Goal: Transaction & Acquisition: Purchase product/service

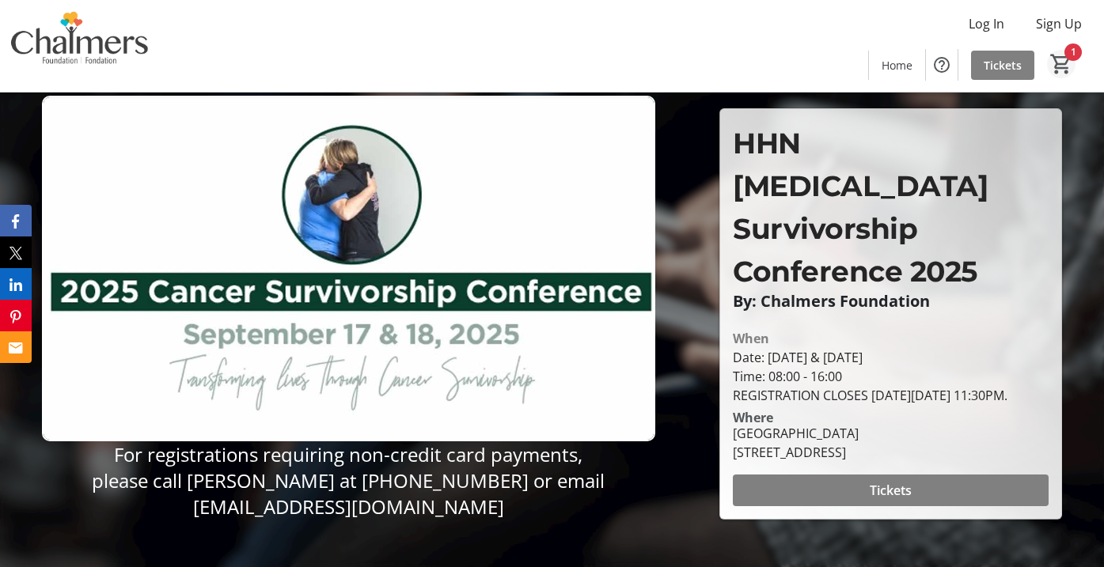
click at [1067, 57] on mat-icon "1" at bounding box center [1061, 64] width 24 height 24
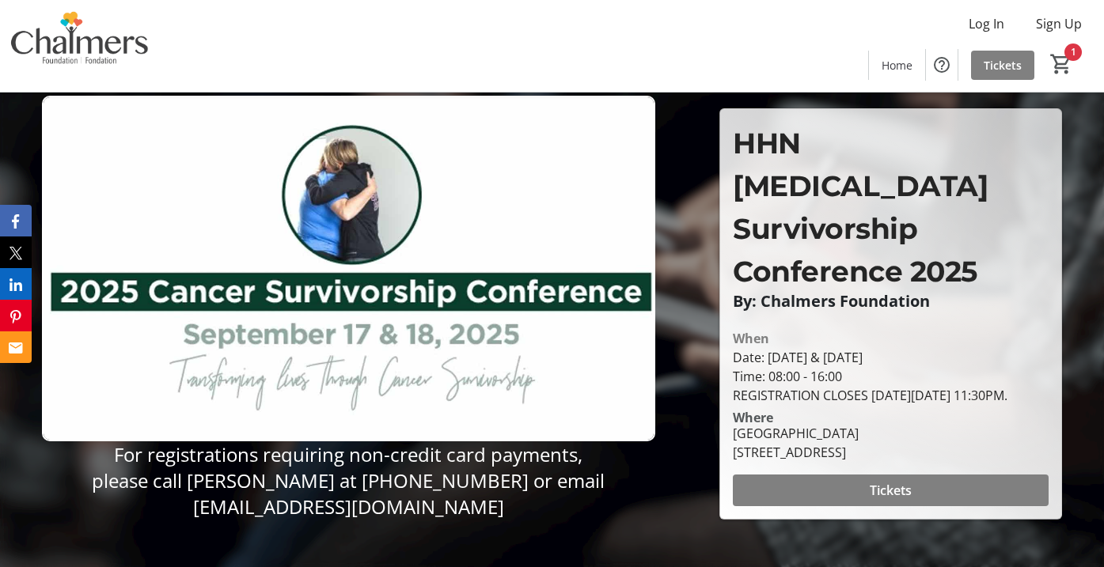
click at [1062, 52] on button "1" at bounding box center [1061, 64] width 28 height 28
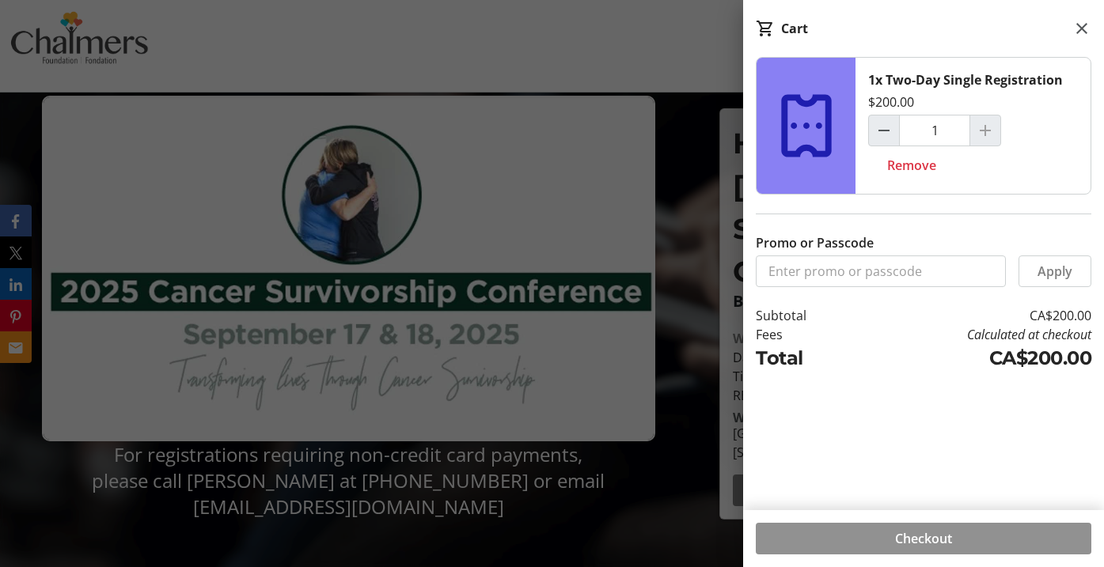
click at [884, 533] on span at bounding box center [923, 539] width 335 height 38
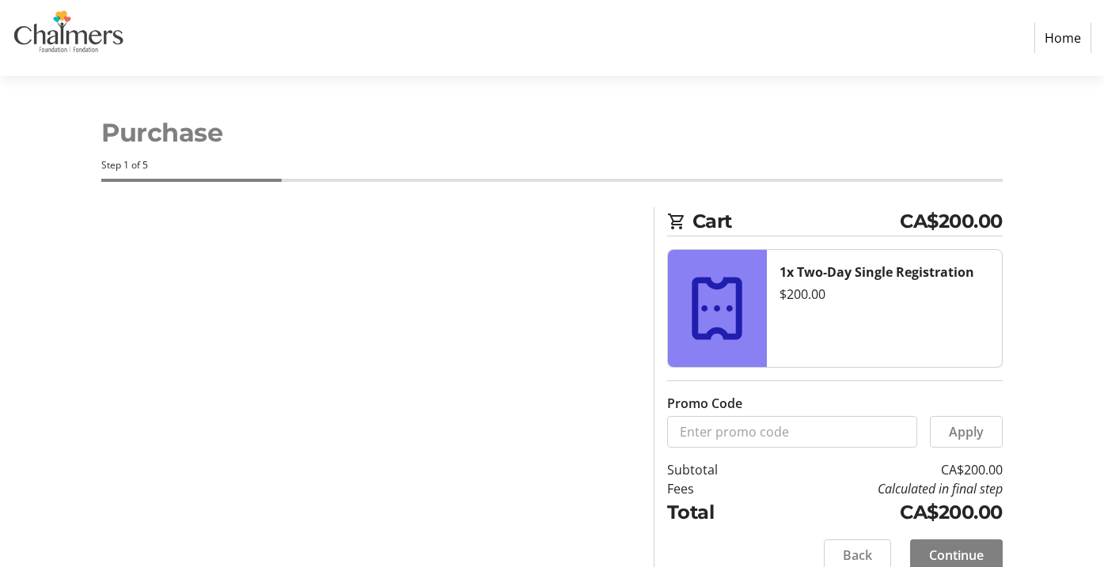
select select "CA"
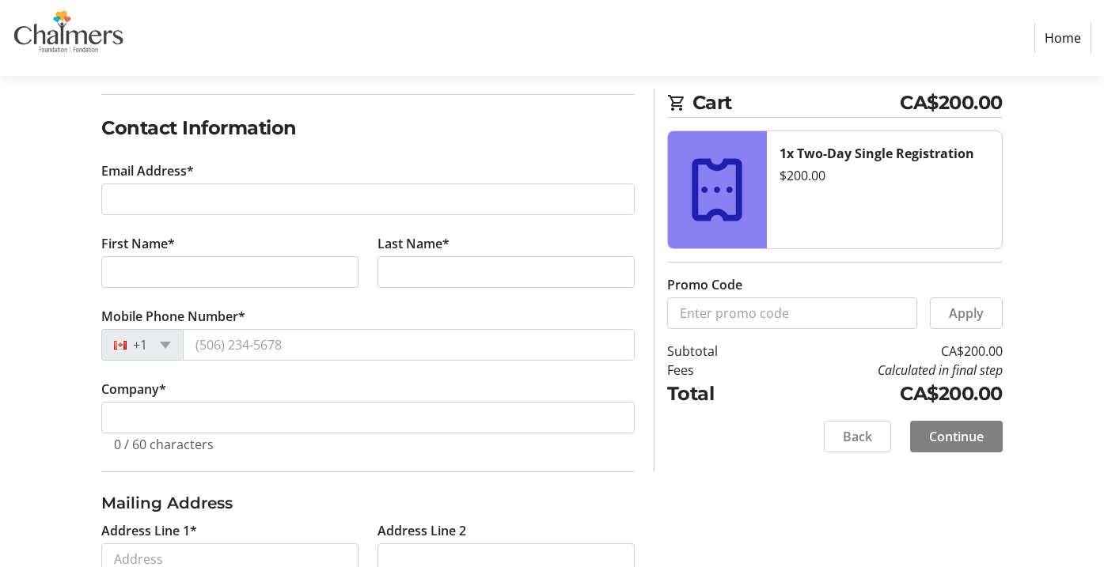
scroll to position [237, 0]
click at [934, 438] on span "Continue" at bounding box center [956, 436] width 55 height 19
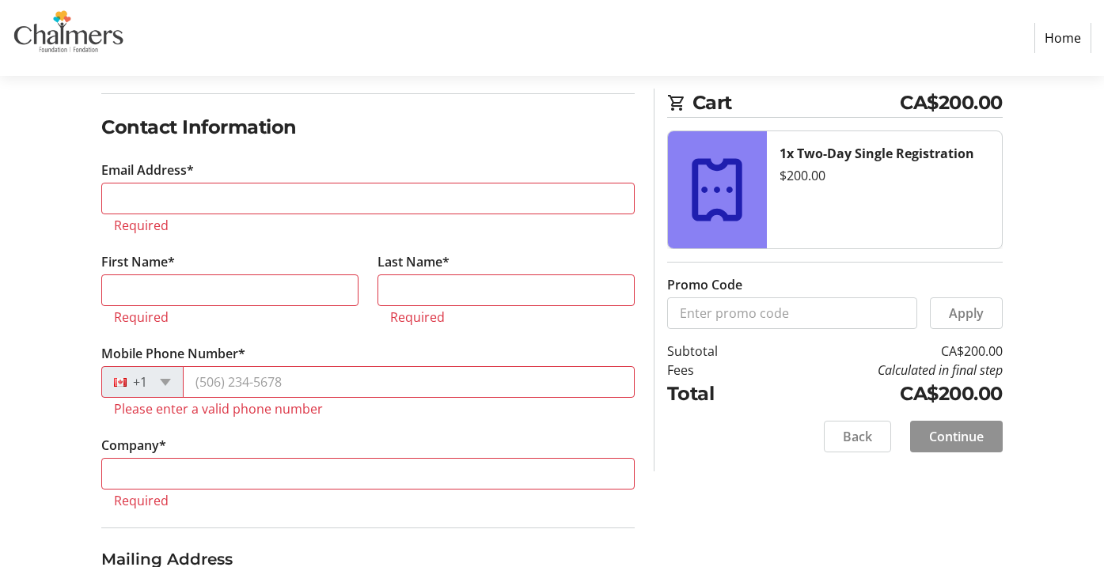
scroll to position [297, 0]
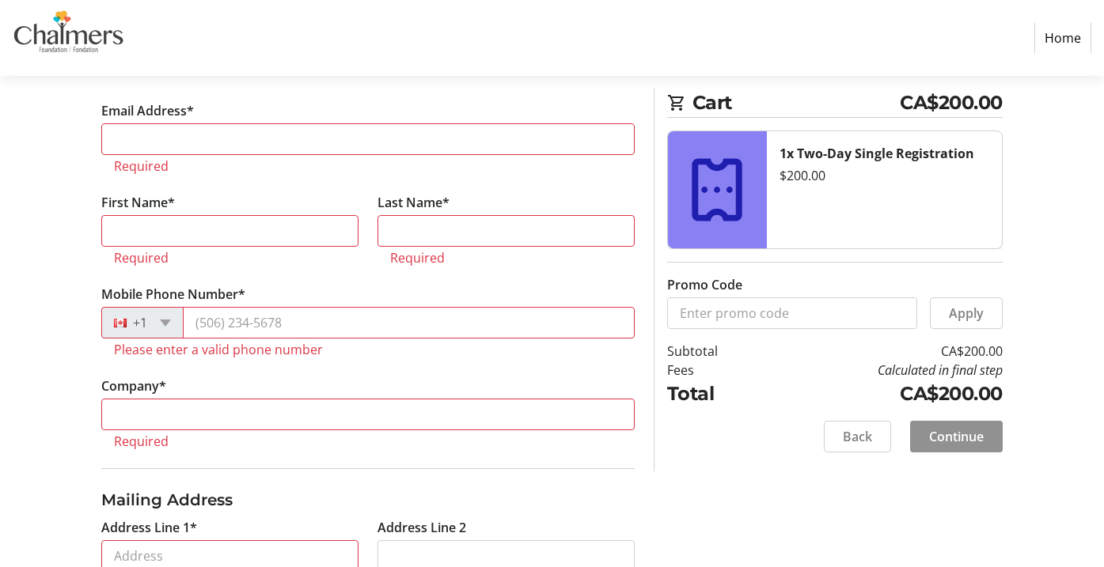
click at [934, 434] on span "Continue" at bounding box center [956, 436] width 55 height 19
